Goal: Transaction & Acquisition: Purchase product/service

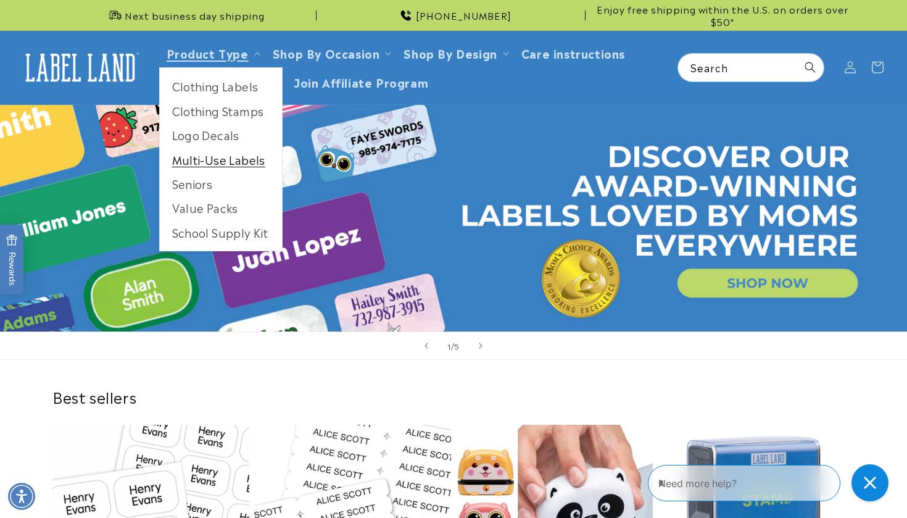
click at [210, 160] on link "Multi-Use Labels" at bounding box center [221, 159] width 122 height 24
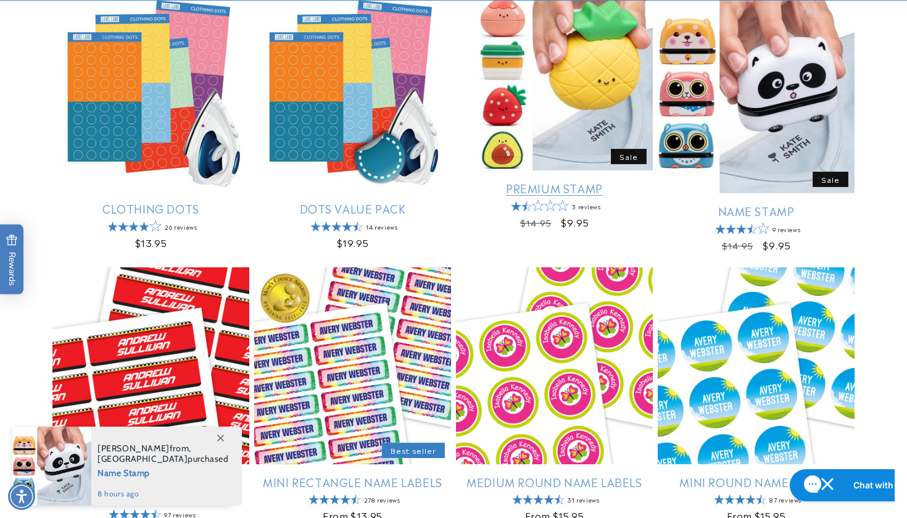
scroll to position [555, 0]
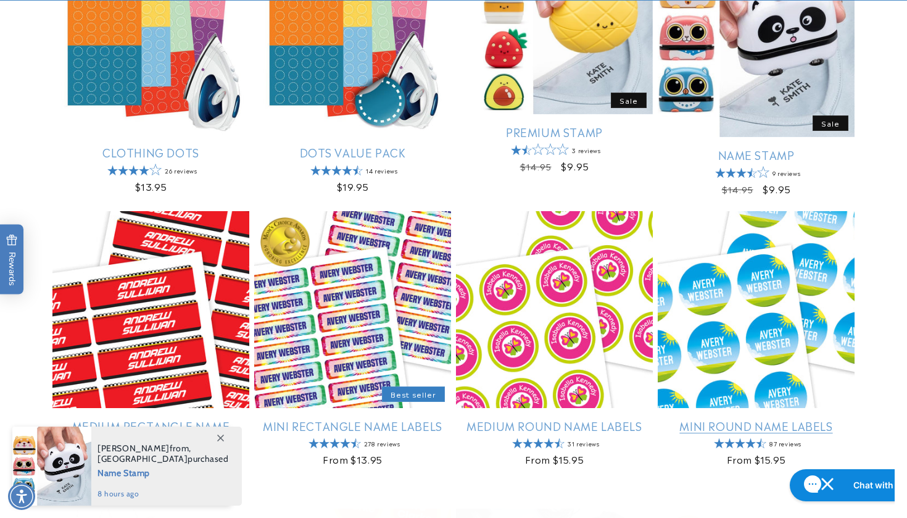
click at [709, 423] on link "Mini Round Name Labels" at bounding box center [756, 425] width 197 height 14
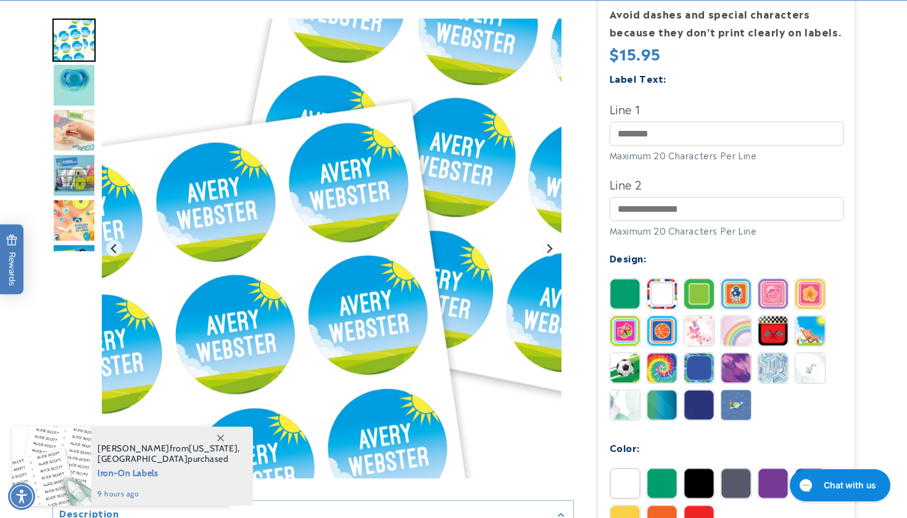
scroll to position [344, 0]
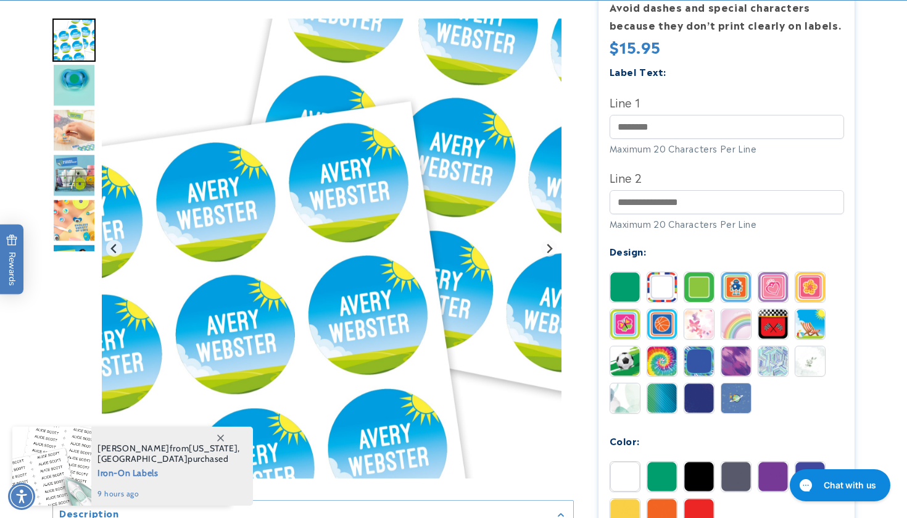
click at [660, 382] on div at bounding box center [661, 397] width 31 height 31
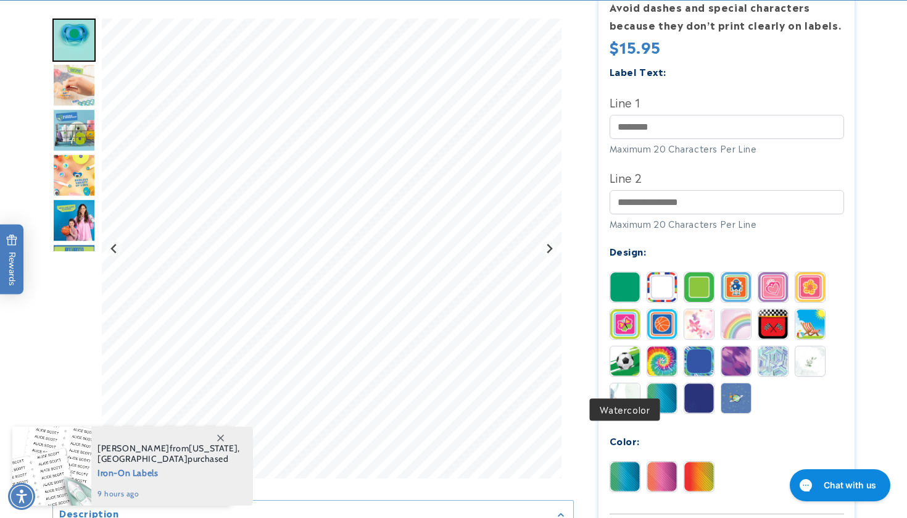
click at [624, 383] on img at bounding box center [625, 398] width 30 height 30
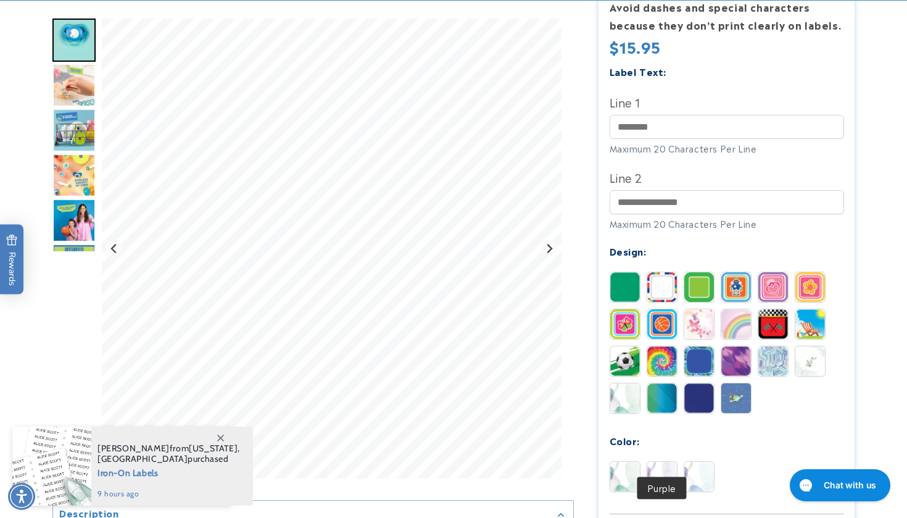
click at [651, 461] on img at bounding box center [662, 476] width 30 height 30
click at [701, 461] on img at bounding box center [699, 476] width 30 height 30
click at [661, 461] on img at bounding box center [662, 476] width 30 height 30
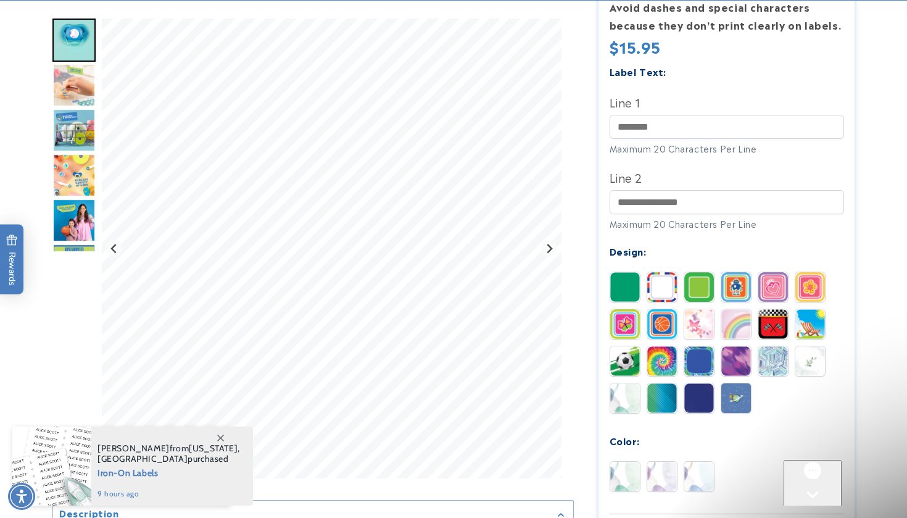
scroll to position [0, 0]
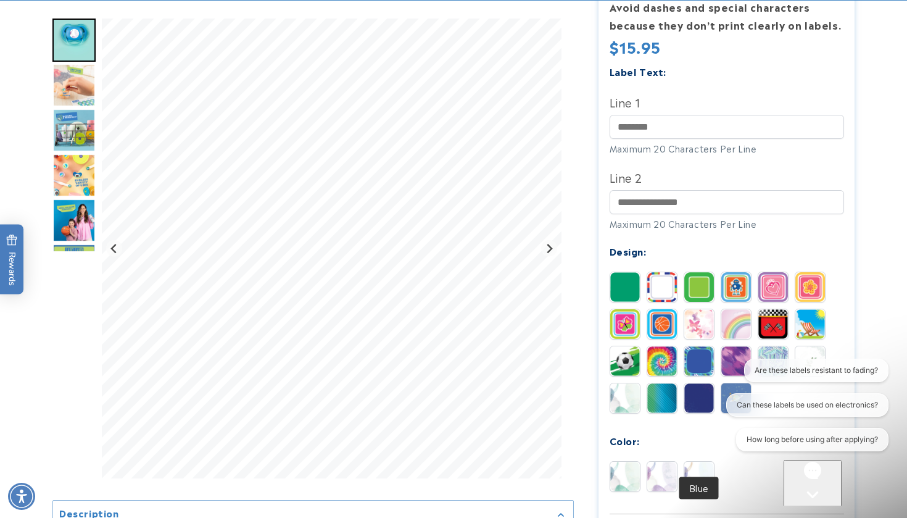
click at [709, 456] on html "Are these labels resistant to fading? Can these labels be used on electronics? …" at bounding box center [801, 406] width 186 height 97
click at [702, 461] on img at bounding box center [699, 476] width 30 height 30
click at [677, 479] on div "Close conversation starters" at bounding box center [664, 476] width 25 height 25
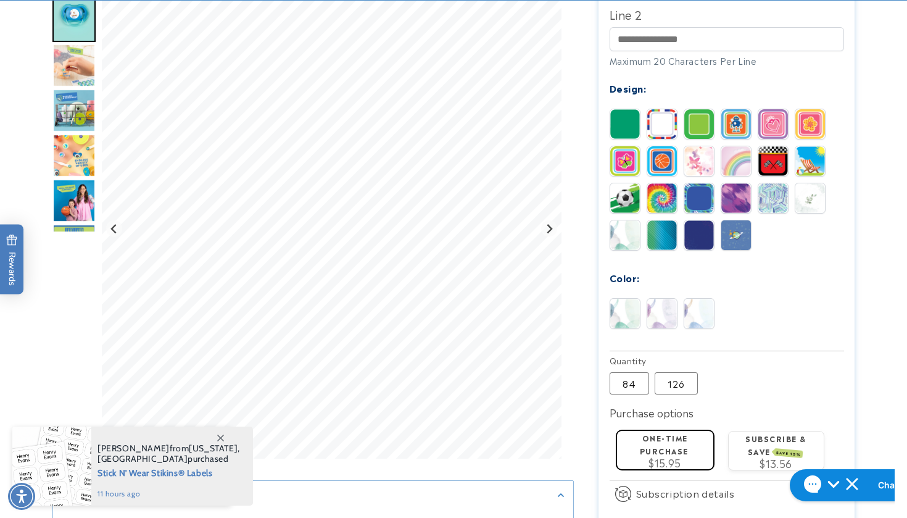
scroll to position [517, 0]
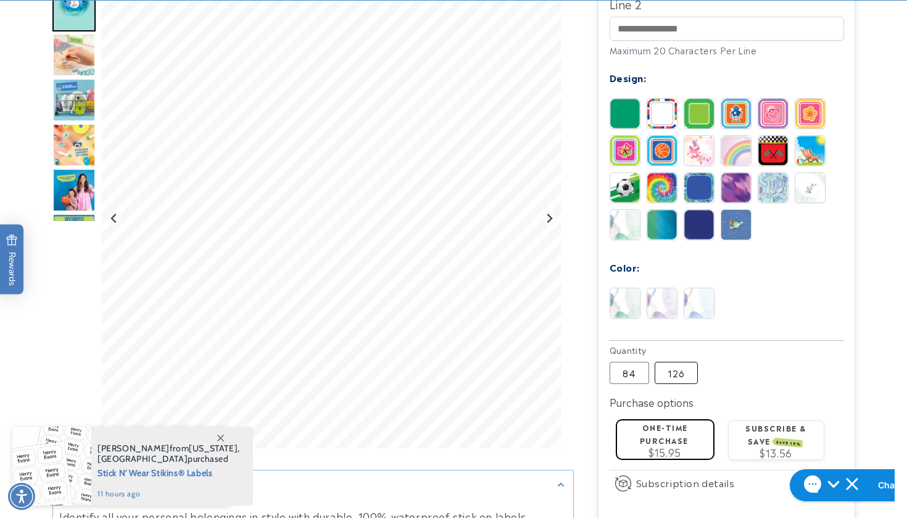
type input "******"
click at [680, 361] on label "126 Variant sold out or unavailable" at bounding box center [675, 372] width 43 height 22
click at [625, 361] on label "84 Variant sold out or unavailable" at bounding box center [628, 372] width 39 height 22
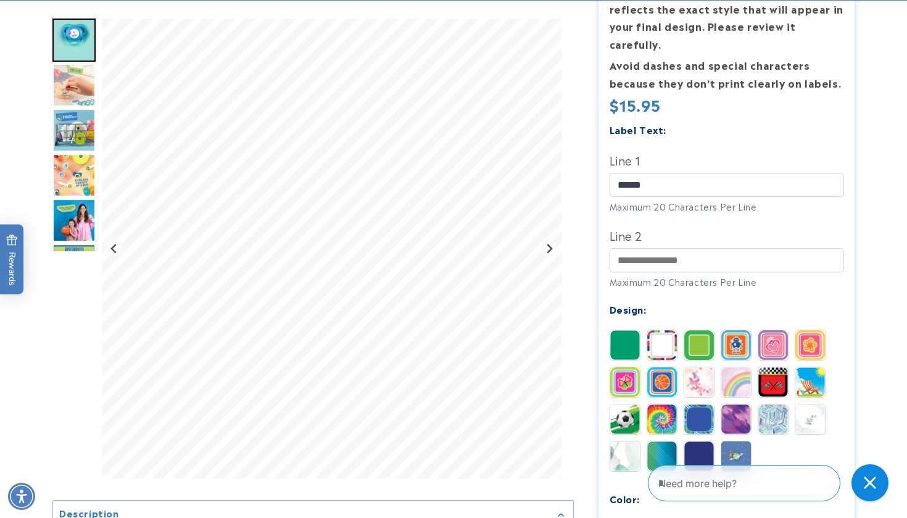
scroll to position [292, 0]
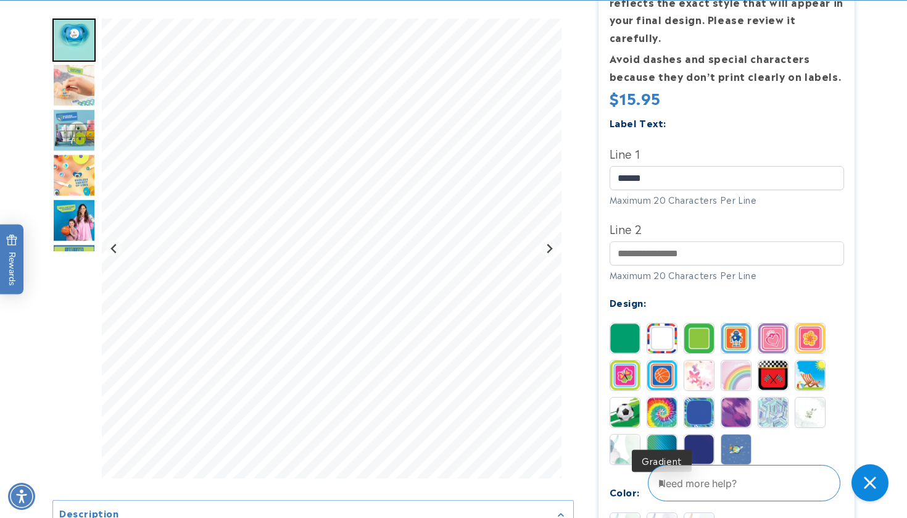
click at [663, 434] on img at bounding box center [662, 449] width 30 height 30
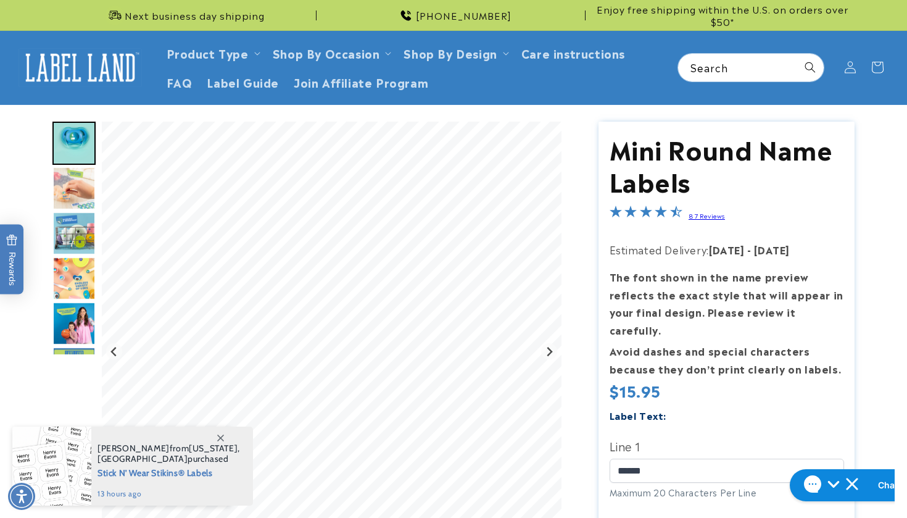
scroll to position [0, 0]
click at [220, 434] on icon at bounding box center [220, 437] width 7 height 7
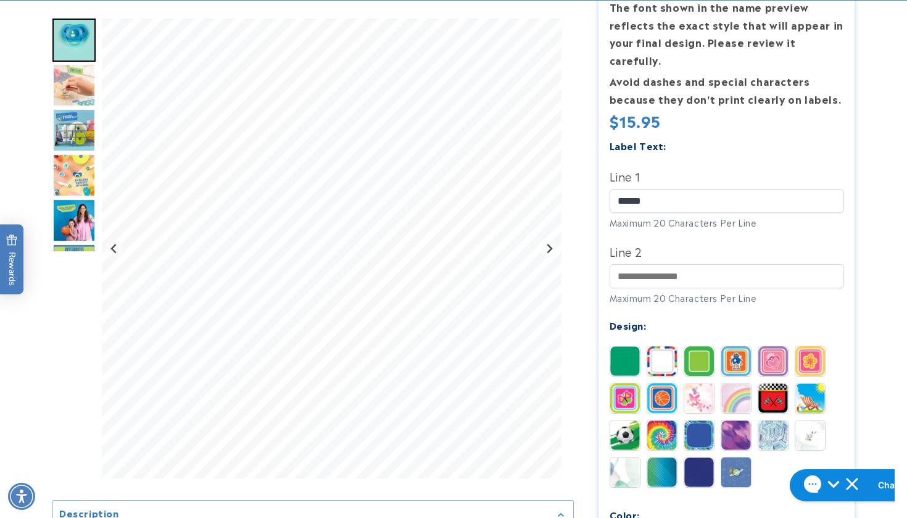
scroll to position [272, 0]
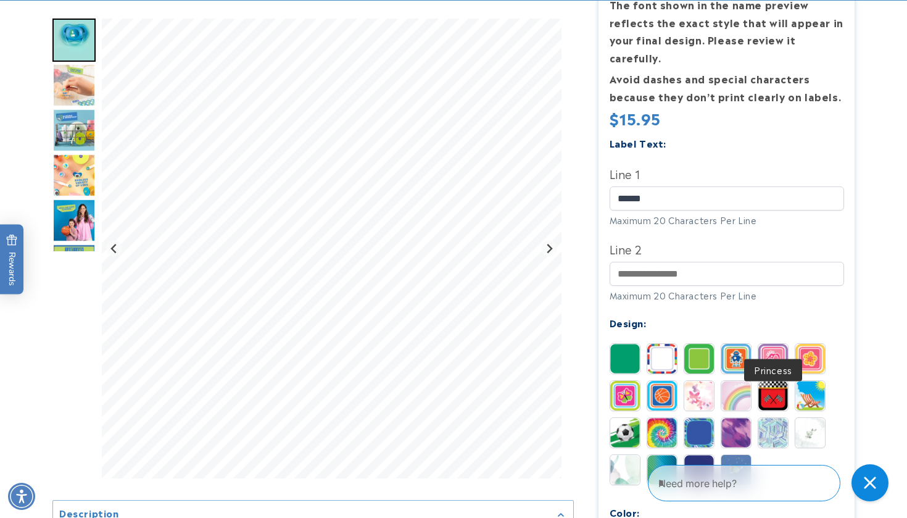
click at [773, 344] on img at bounding box center [773, 359] width 30 height 30
click at [773, 418] on img at bounding box center [773, 433] width 30 height 30
click at [810, 418] on img at bounding box center [810, 433] width 30 height 30
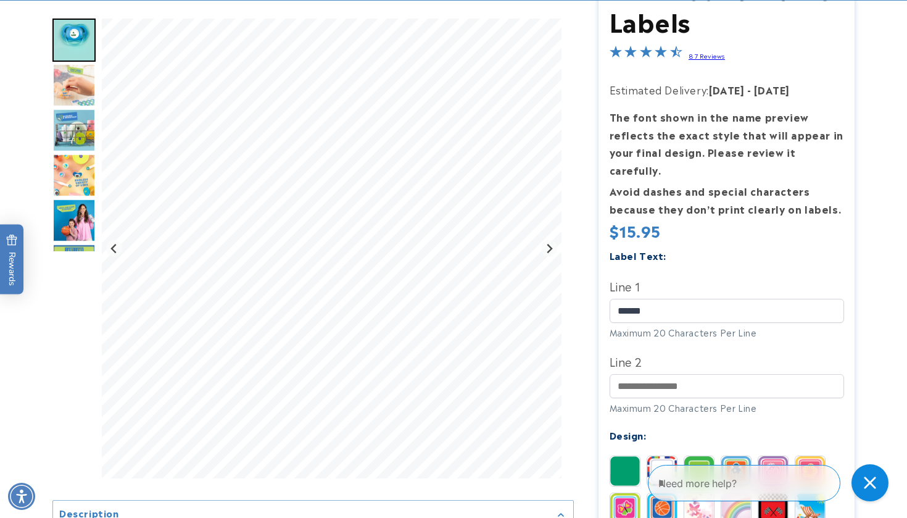
scroll to position [160, 0]
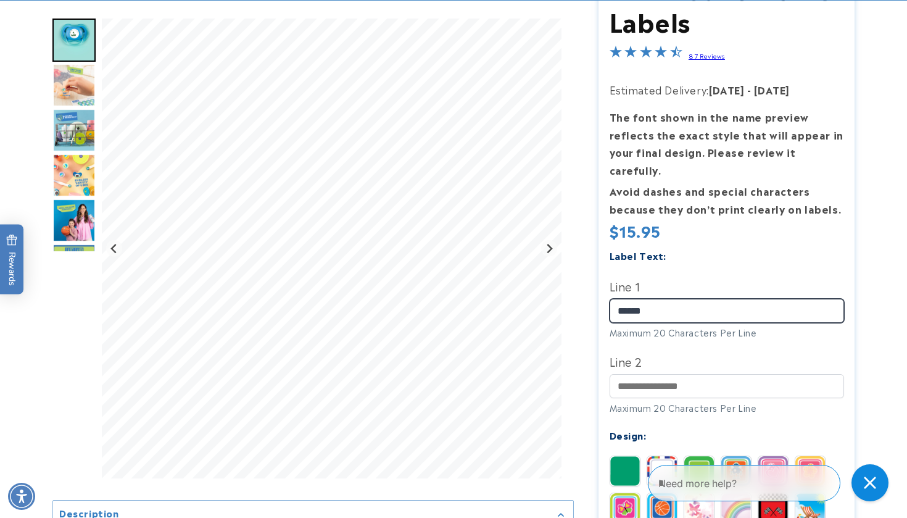
click at [630, 299] on input "******" at bounding box center [726, 311] width 234 height 24
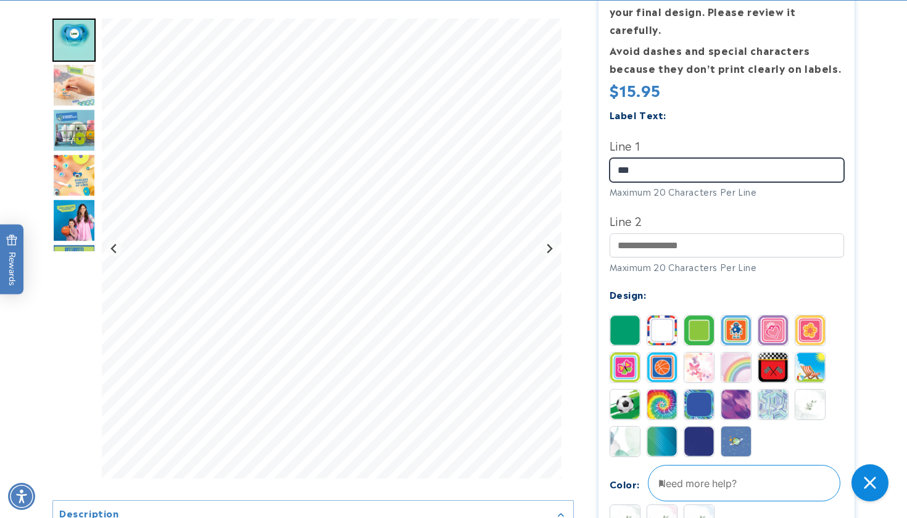
scroll to position [301, 0]
type input "***"
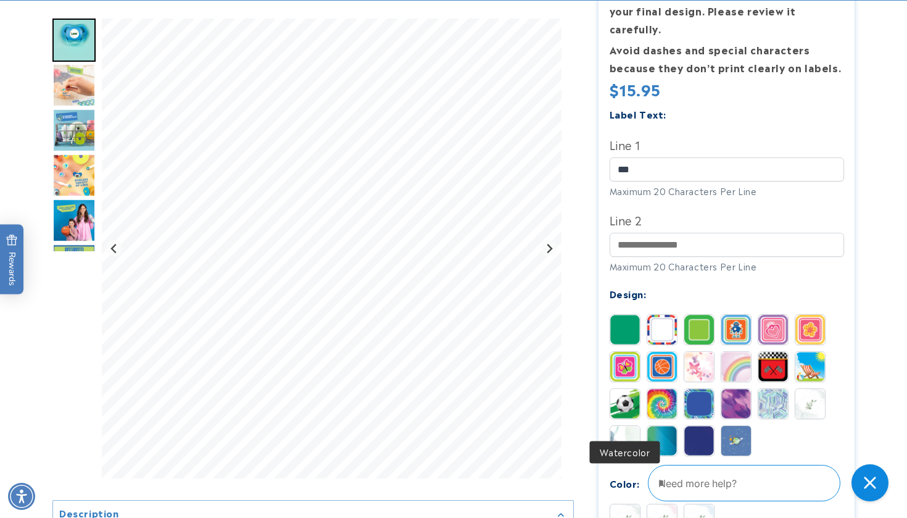
click at [624, 426] on img at bounding box center [625, 441] width 30 height 30
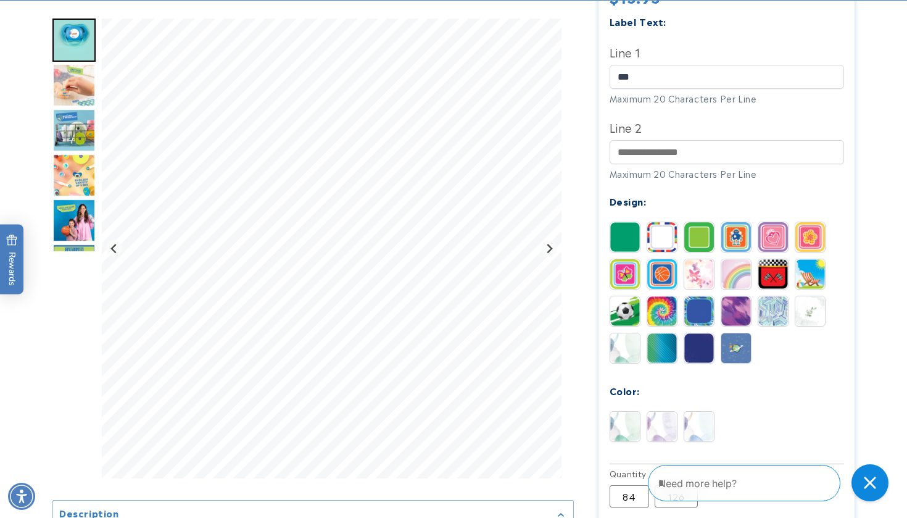
scroll to position [394, 0]
click at [632, 411] on img at bounding box center [625, 426] width 30 height 30
click at [666, 411] on img at bounding box center [662, 426] width 30 height 30
click at [703, 411] on img at bounding box center [699, 426] width 30 height 30
click at [656, 411] on img at bounding box center [662, 426] width 30 height 30
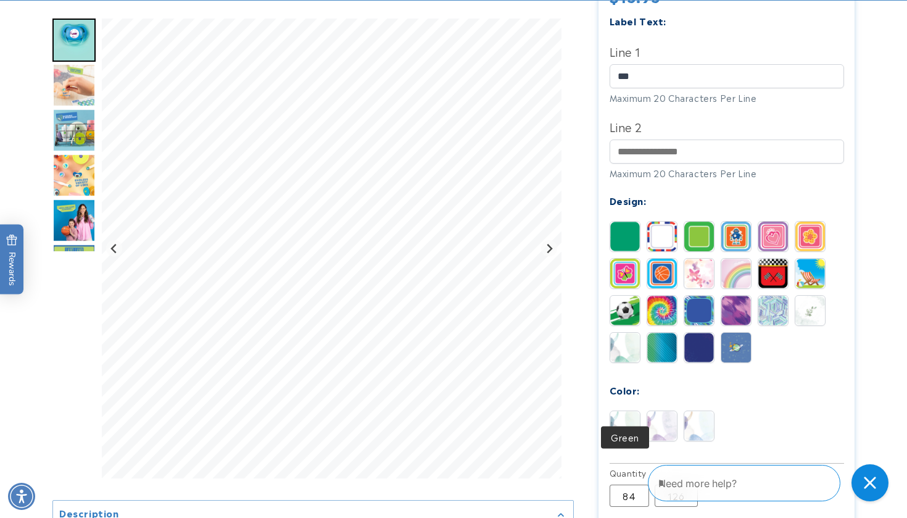
click at [625, 411] on img at bounding box center [625, 426] width 30 height 30
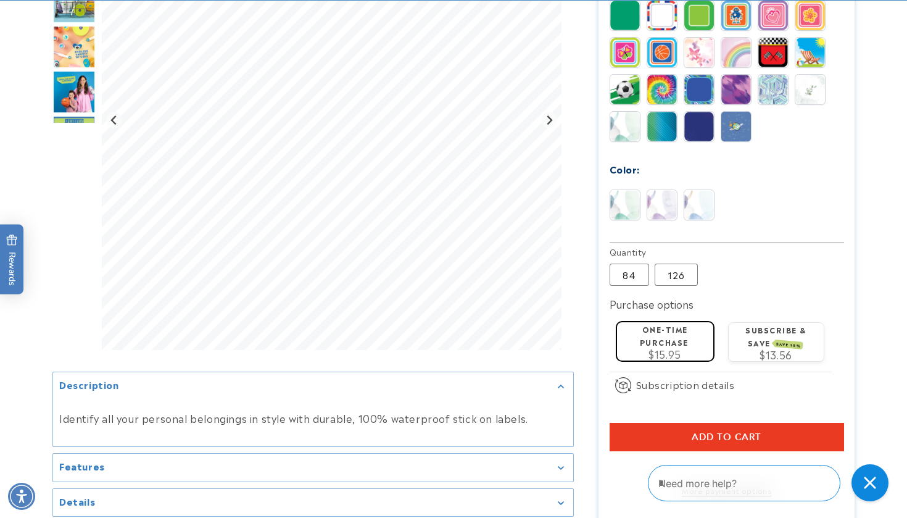
scroll to position [642, 0]
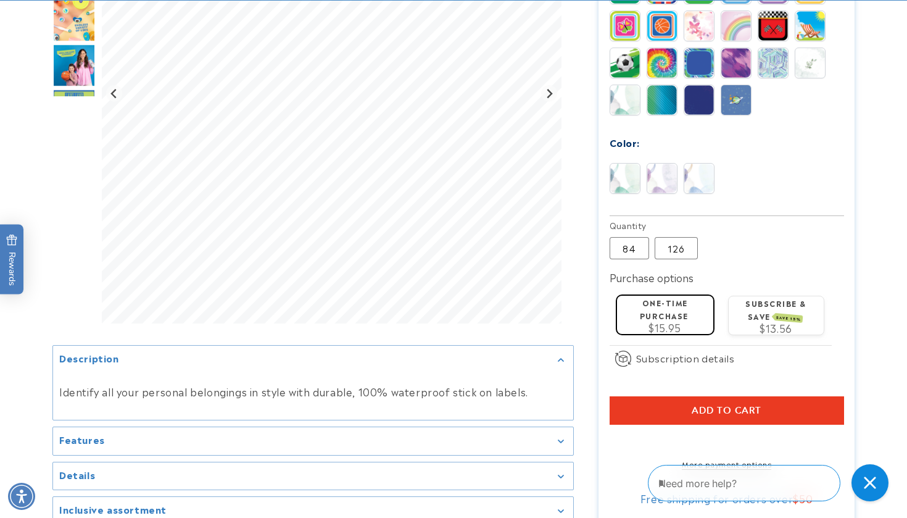
click at [667, 286] on div "One-time purchase $15.95" at bounding box center [664, 316] width 111 height 60
click at [677, 237] on label "126 Variant sold out or unavailable" at bounding box center [675, 248] width 43 height 22
click at [630, 237] on label "84 Variant sold out or unavailable" at bounding box center [628, 248] width 39 height 22
click at [791, 396] on button "Add to cart" at bounding box center [726, 410] width 234 height 28
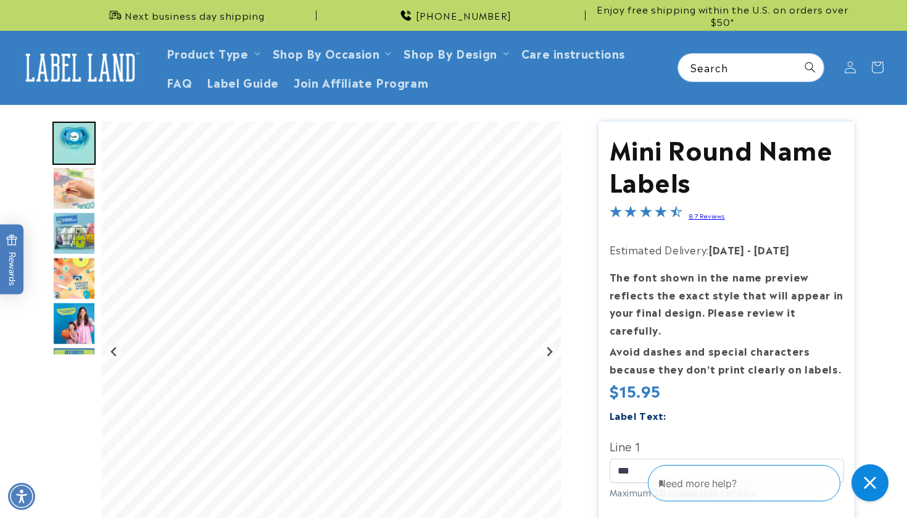
click at [64, 197] on img "Go to slide 3" at bounding box center [73, 188] width 43 height 43
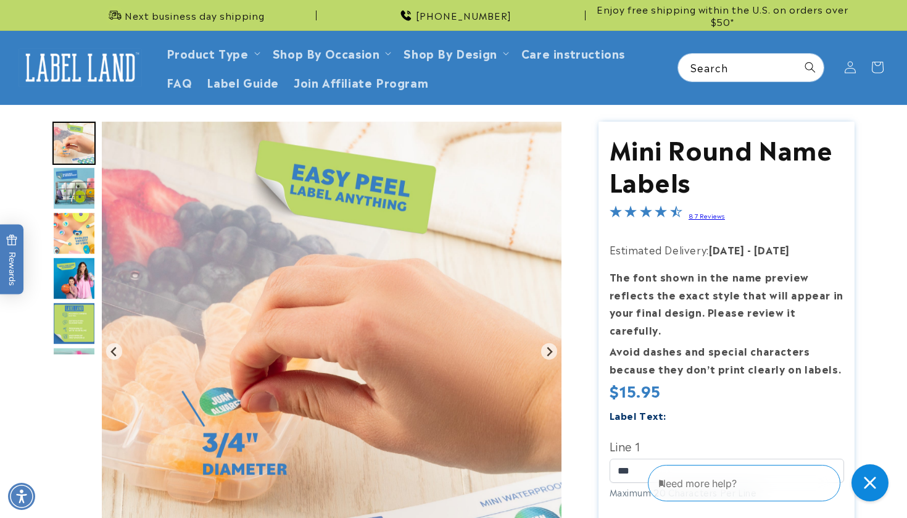
click at [81, 231] on img "Go to slide 5" at bounding box center [73, 233] width 43 height 43
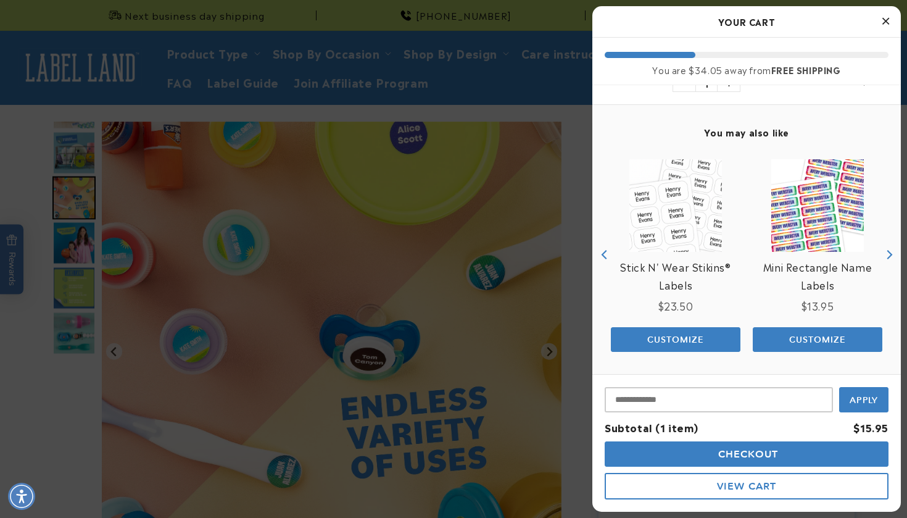
scroll to position [85, 0]
click at [740, 450] on span "Checkout" at bounding box center [747, 454] width 64 height 12
